Goal: Task Accomplishment & Management: Manage account settings

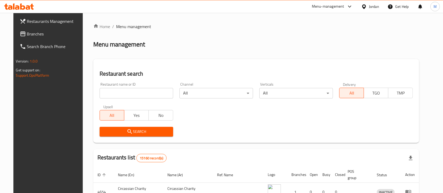
click at [121, 94] on input "search" at bounding box center [137, 93] width 74 height 11
paste input "Meat Corner"
type input "Meat Corner"
click button "Search" at bounding box center [137, 132] width 74 height 10
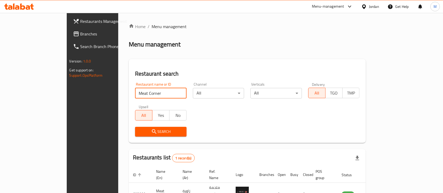
scroll to position [31, 0]
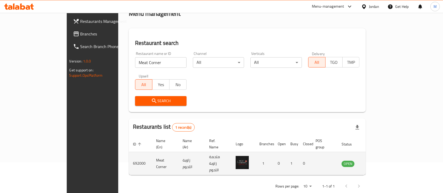
click at [383, 159] on td "enhanced table" at bounding box center [374, 163] width 18 height 23
click at [374, 163] on icon "enhanced table" at bounding box center [373, 164] width 2 height 2
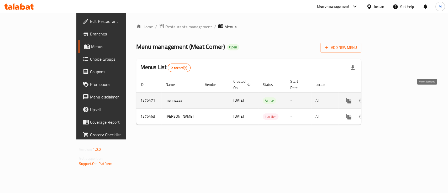
click at [389, 98] on icon "enhanced table" at bounding box center [387, 100] width 5 height 5
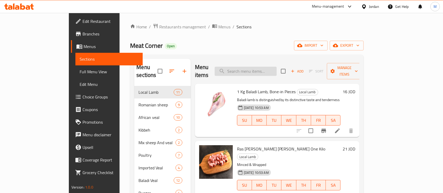
click at [268, 70] on input "search" at bounding box center [246, 71] width 62 height 9
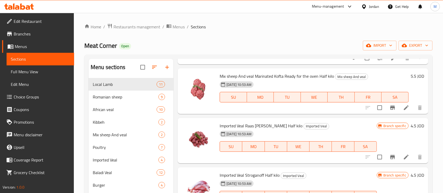
scroll to position [574, 0]
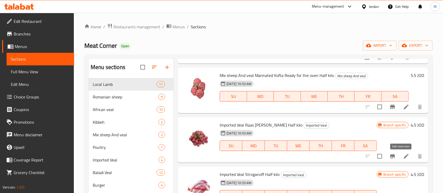
type input "عجل"
click at [403, 158] on icon at bounding box center [406, 156] width 6 height 6
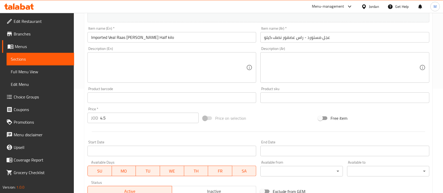
scroll to position [105, 0]
click at [96, 118] on div "JOD 4.5 Price *" at bounding box center [142, 117] width 111 height 11
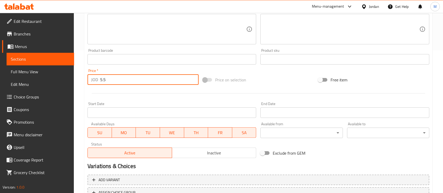
scroll to position [185, 0]
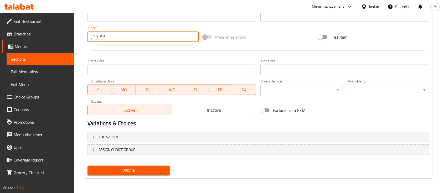
type input "5.5"
click at [147, 169] on span "Update" at bounding box center [129, 170] width 74 height 7
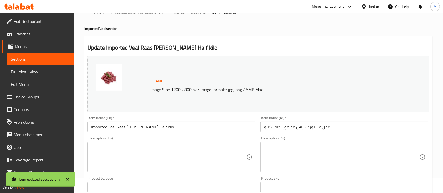
scroll to position [0, 0]
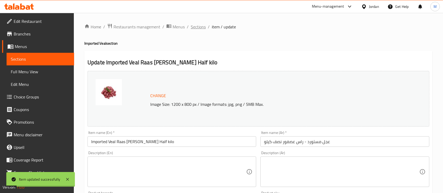
click at [193, 28] on span "Sections" at bounding box center [198, 27] width 15 height 6
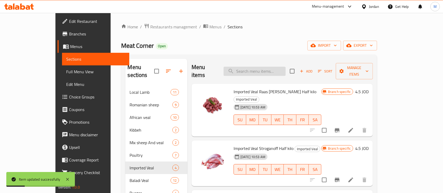
click at [264, 68] on input "search" at bounding box center [255, 71] width 62 height 9
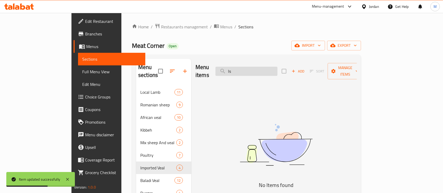
type input "l"
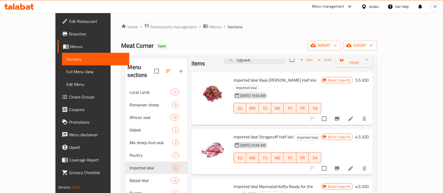
scroll to position [12, 0]
type input "مستورد"
click at [369, 132] on h6 "4.5 JOD" at bounding box center [361, 135] width 13 height 7
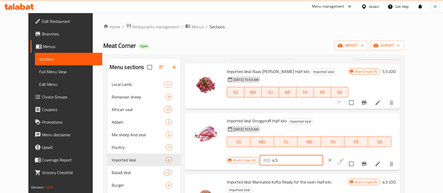
drag, startPoint x: 355, startPoint y: 124, endPoint x: 346, endPoint y: 124, distance: 9.7
click at [323, 155] on div "JOD 4.5 ​" at bounding box center [292, 160] width 64 height 11
type input "5.5"
click at [347, 154] on button "ok" at bounding box center [342, 160] width 12 height 12
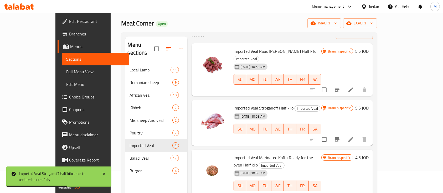
scroll to position [35, 0]
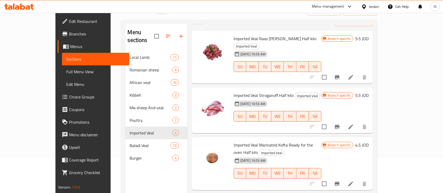
click at [369, 141] on h6 "4.5 JOD" at bounding box center [361, 144] width 13 height 7
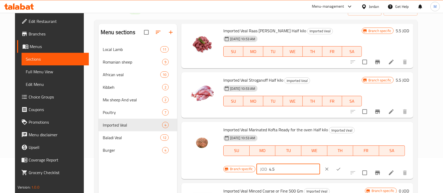
drag, startPoint x: 353, startPoint y: 132, endPoint x: 338, endPoint y: 132, distance: 14.7
click at [320, 164] on div "JOD 4.5 ​" at bounding box center [288, 169] width 64 height 11
type input "5.5"
click at [341, 167] on icon "ok" at bounding box center [338, 169] width 5 height 5
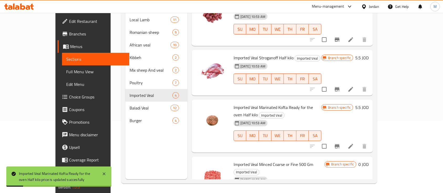
scroll to position [74, 0]
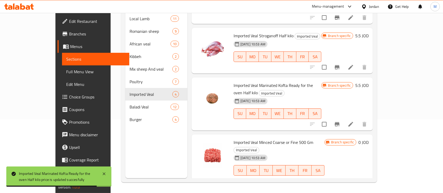
scroll to position [63, 0]
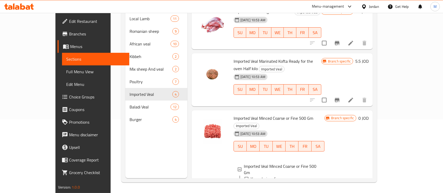
click at [265, 182] on div "Coarse" at bounding box center [288, 185] width 63 height 6
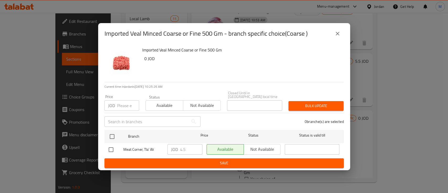
drag, startPoint x: 126, startPoint y: 105, endPoint x: 132, endPoint y: 107, distance: 6.2
click at [125, 105] on input "number" at bounding box center [128, 105] width 22 height 11
type input "5.5"
drag, startPoint x: 110, startPoint y: 147, endPoint x: 118, endPoint y: 147, distance: 7.9
click at [111, 147] on input "checkbox" at bounding box center [111, 149] width 11 height 11
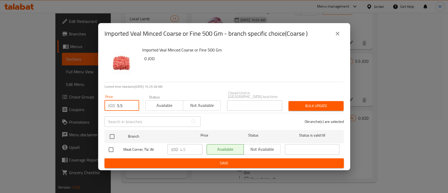
checkbox input "true"
click at [320, 107] on span "Bulk update" at bounding box center [316, 106] width 47 height 7
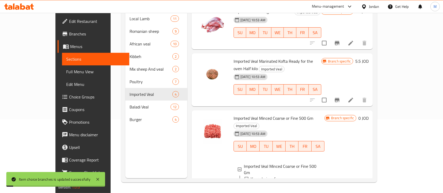
click at [273, 188] on div "Fine" at bounding box center [288, 191] width 63 height 6
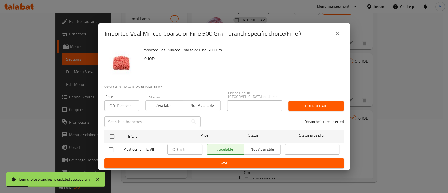
drag, startPoint x: 123, startPoint y: 105, endPoint x: 126, endPoint y: 105, distance: 3.7
click at [123, 105] on input "number" at bounding box center [128, 105] width 22 height 11
type input "5.5"
click at [114, 149] on input "checkbox" at bounding box center [111, 149] width 11 height 11
checkbox input "true"
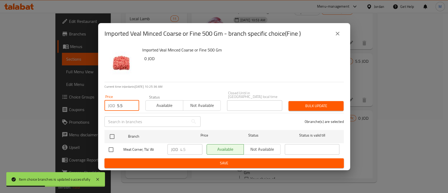
checkbox input "true"
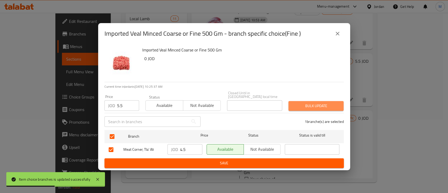
click at [327, 106] on span "Bulk update" at bounding box center [316, 106] width 47 height 7
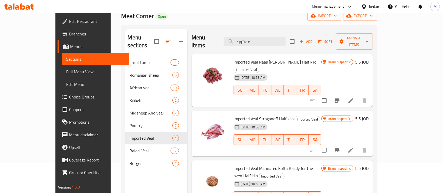
scroll to position [0, 0]
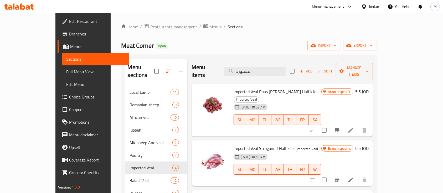
click at [151, 25] on span "Restaurants management" at bounding box center [173, 27] width 47 height 6
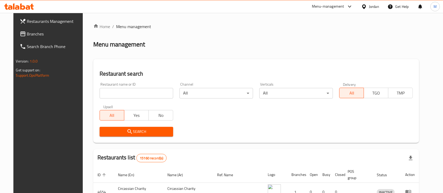
drag, startPoint x: 142, startPoint y: 99, endPoint x: 142, endPoint y: 96, distance: 2.9
click at [142, 96] on div "Restaurant name or ID Restaurant name or ID" at bounding box center [136, 90] width 80 height 22
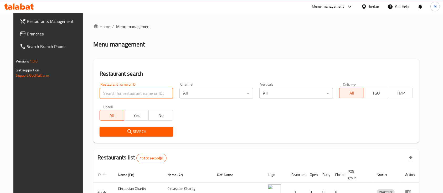
click at [142, 95] on input "search" at bounding box center [137, 93] width 74 height 11
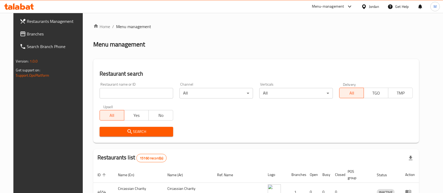
click at [199, 60] on div "Restaurant search Restaurant name or ID Restaurant name or ID Channel All ​ Ver…" at bounding box center [256, 101] width 326 height 84
click at [149, 94] on input "search" at bounding box center [137, 93] width 74 height 11
